Goal: Task Accomplishment & Management: Manage account settings

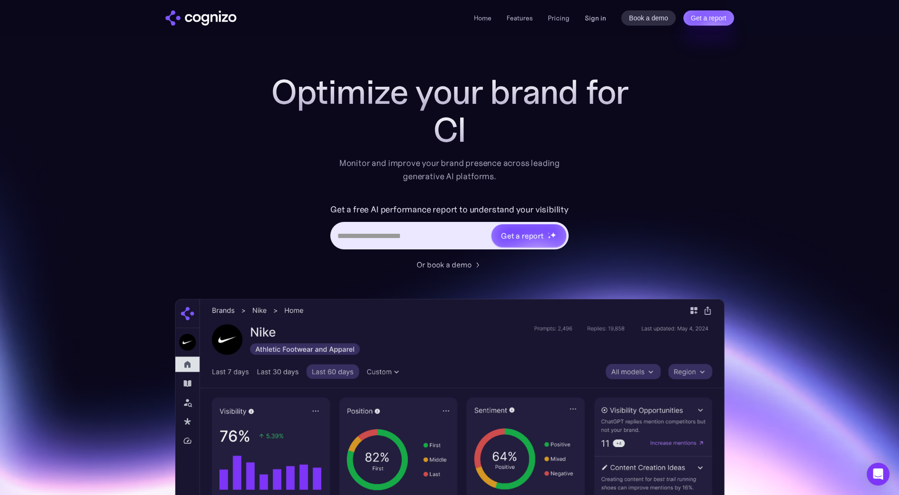
click at [598, 15] on link "Sign in" at bounding box center [595, 17] width 21 height 11
click at [597, 18] on link "Sign in" at bounding box center [595, 17] width 21 height 11
